Goal: Task Accomplishment & Management: Use online tool/utility

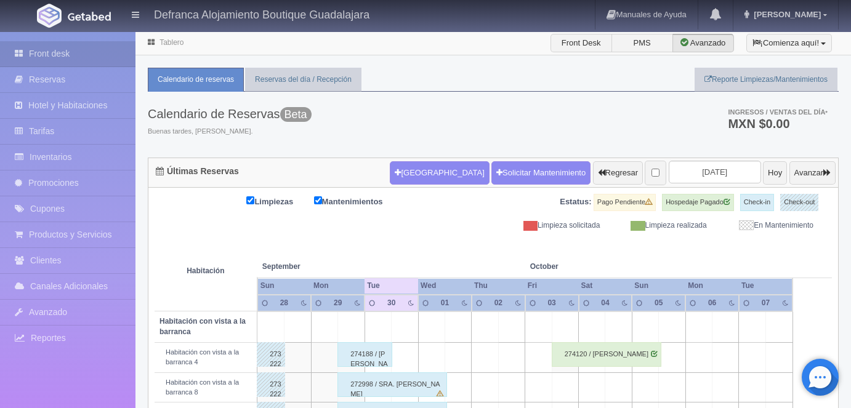
scroll to position [226, 0]
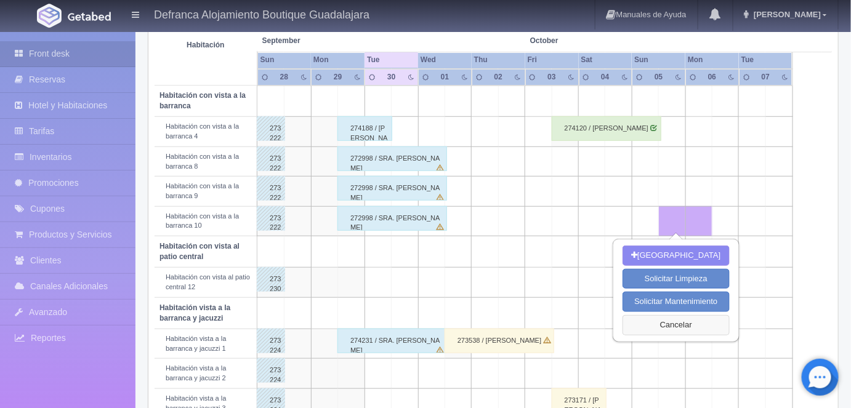
click at [674, 320] on button "Cancelar" at bounding box center [676, 325] width 107 height 20
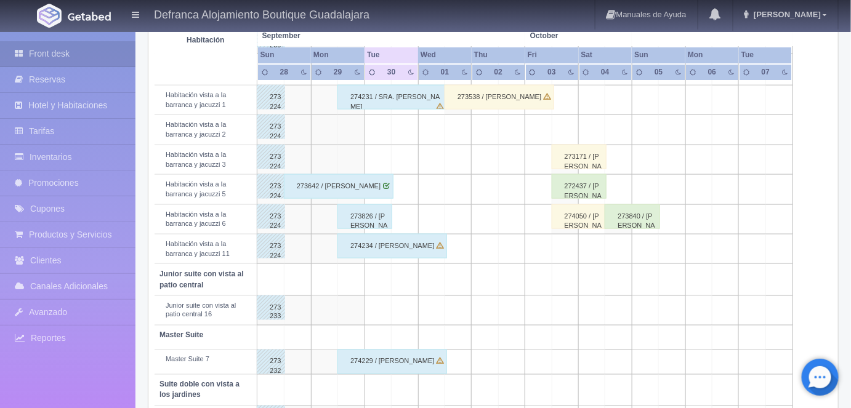
scroll to position [469, 0]
click at [347, 187] on div "273642 / [PERSON_NAME]" at bounding box center [339, 187] width 110 height 25
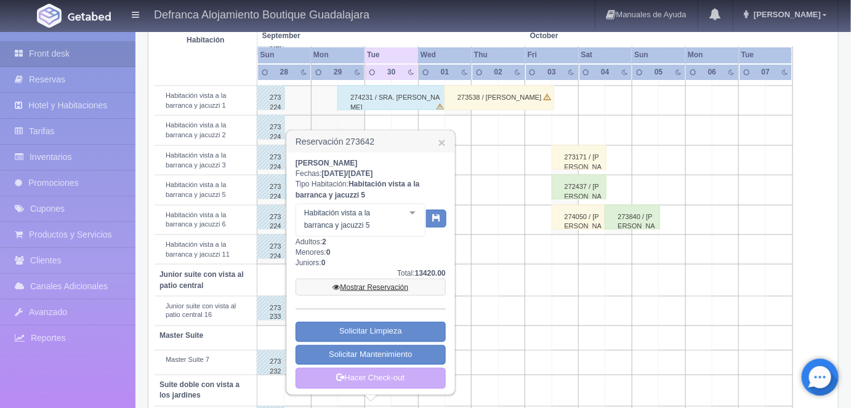
click at [375, 288] on link "Mostrar Reservación" at bounding box center [371, 287] width 150 height 17
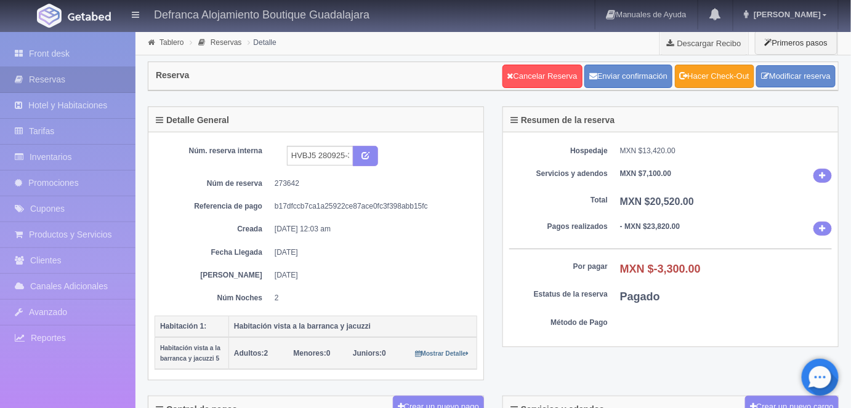
click at [720, 79] on link "Hacer Check-Out" at bounding box center [714, 76] width 79 height 23
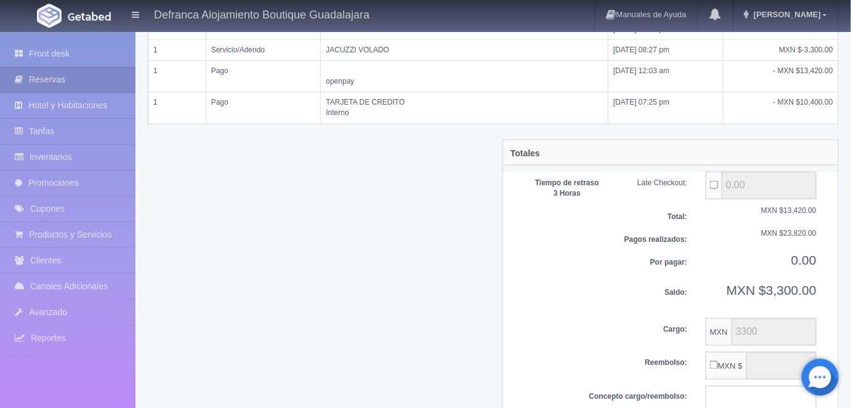
scroll to position [479, 0]
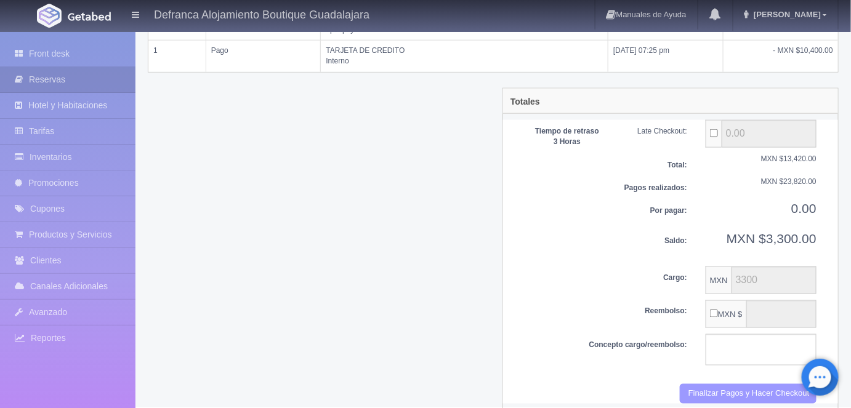
click at [707, 384] on button "Finalizar Pagos y Hacer Checkout" at bounding box center [748, 394] width 137 height 20
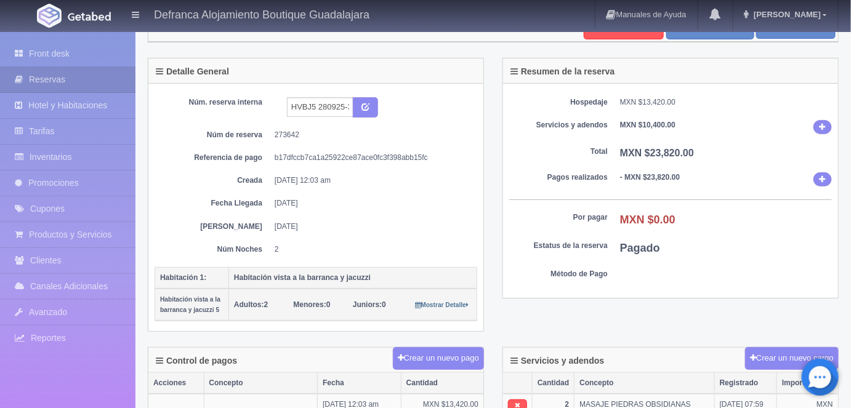
scroll to position [50, 0]
